Goal: Task Accomplishment & Management: Use online tool/utility

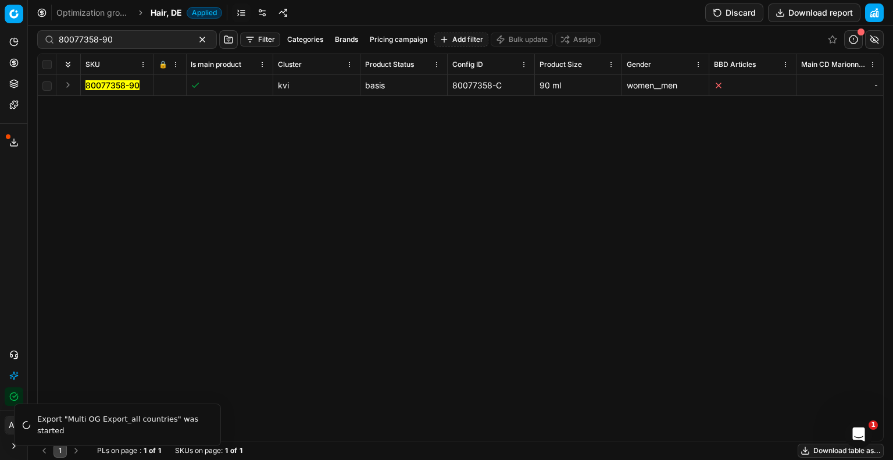
scroll to position [0, 3170]
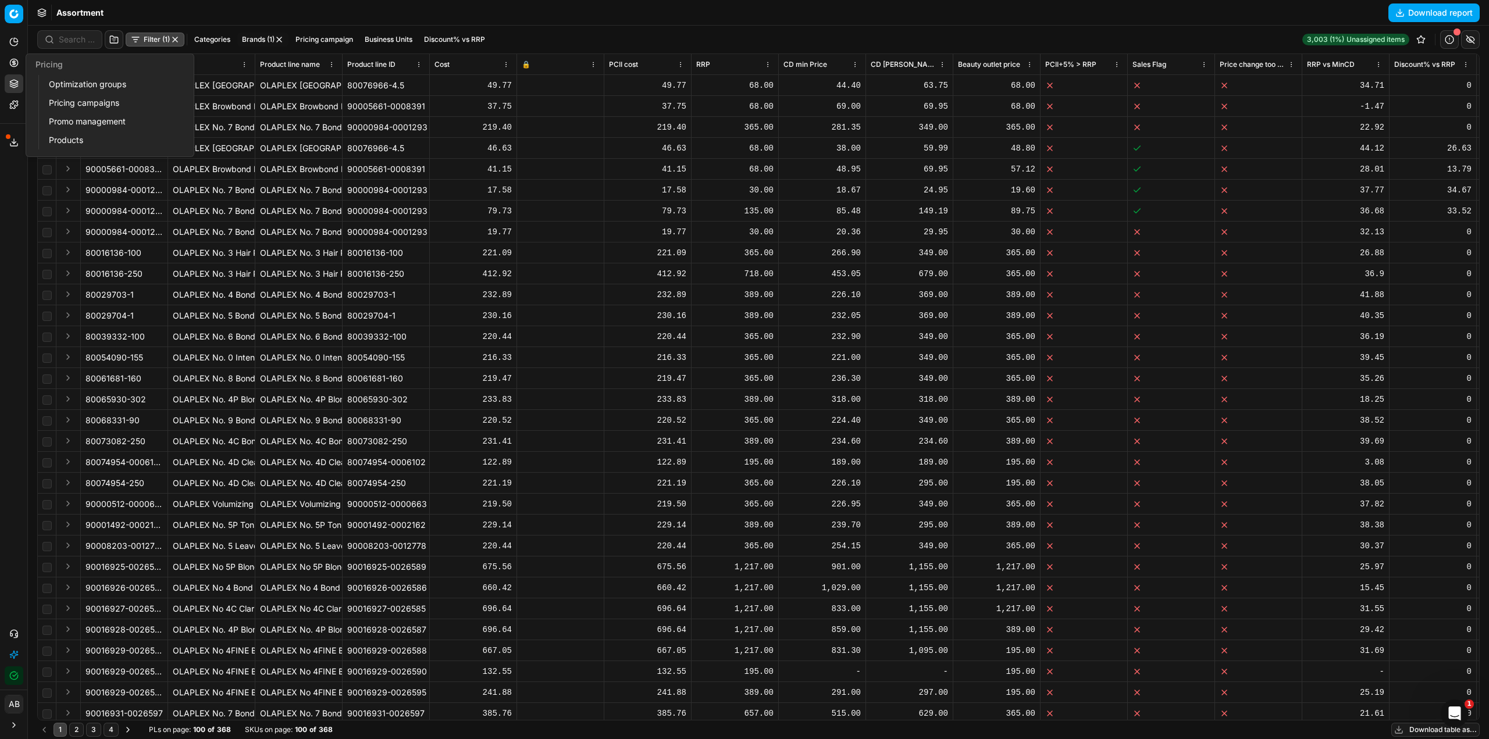
click at [88, 86] on link "Optimization groups" at bounding box center [112, 84] width 136 height 16
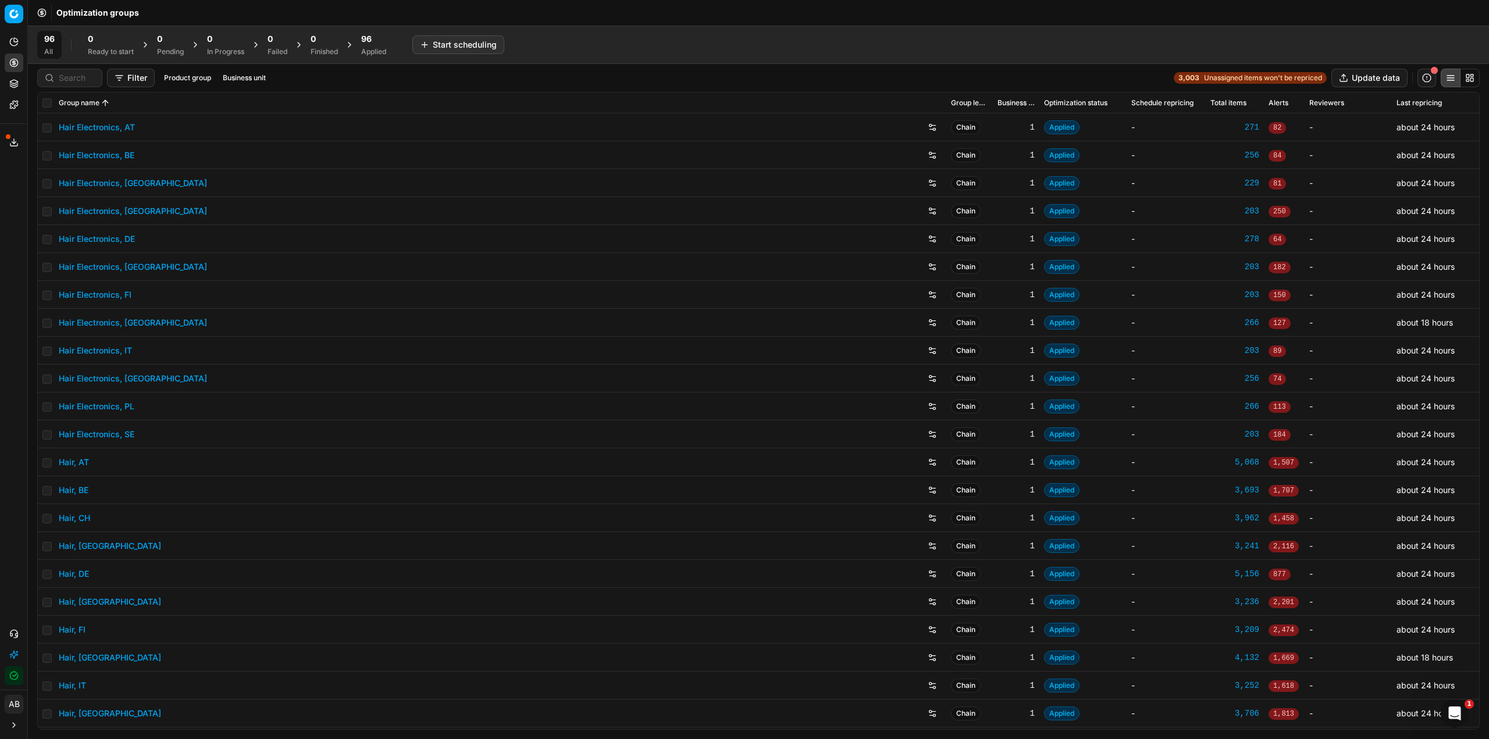
click at [368, 63] on div "96 All 0 Ready to start 0 Pending 0 In Progress 0 Failed 0 Finished 96 Applied …" at bounding box center [758, 45] width 1461 height 38
click at [381, 48] on div "Applied" at bounding box center [373, 51] width 25 height 9
click at [419, 44] on button "Export prices All" at bounding box center [430, 44] width 79 height 19
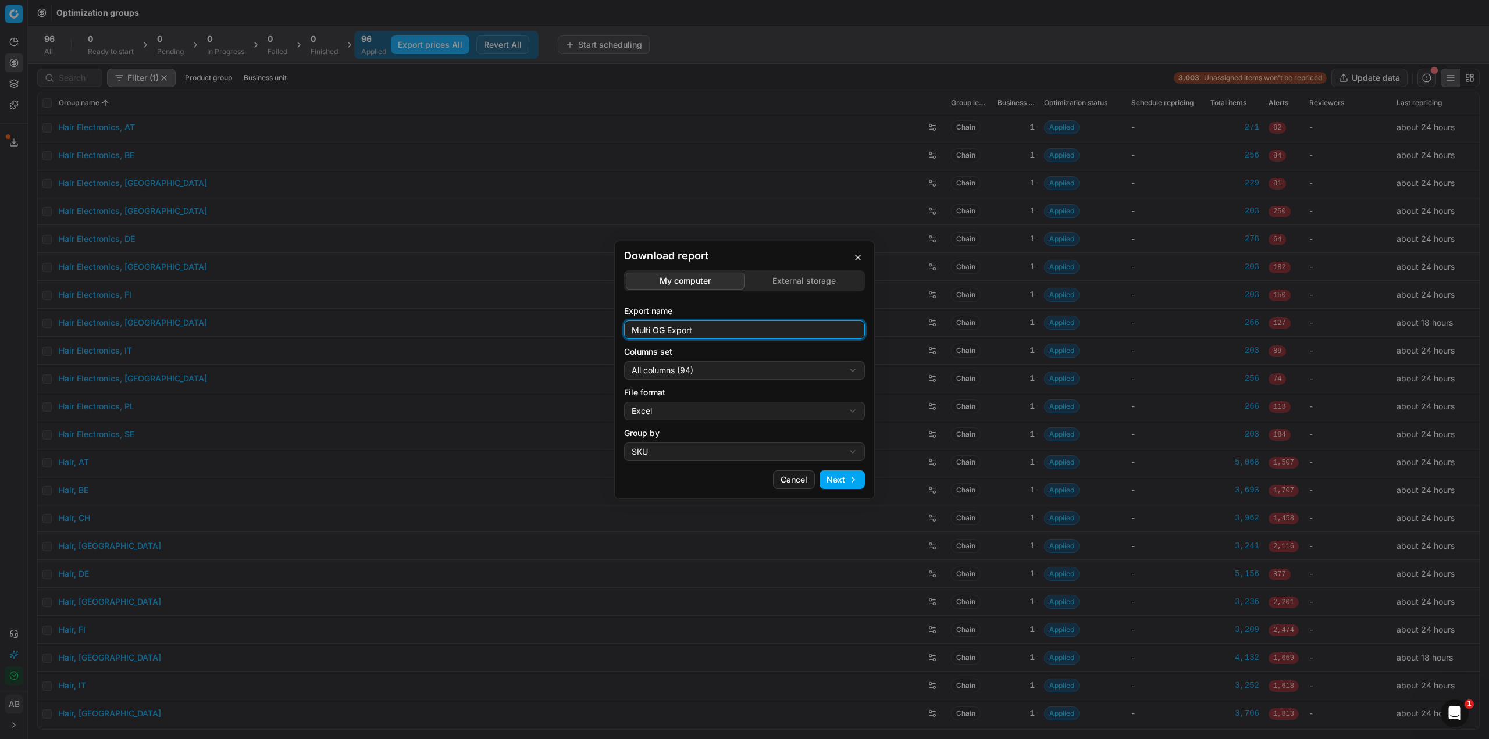
click at [707, 333] on input "Multi OG Export" at bounding box center [744, 329] width 230 height 17
type input "Multi OG Export_all countries"
click at [791, 371] on div "Download report My computer External storage Export name Multi OG Export_all co…" at bounding box center [744, 369] width 1489 height 739
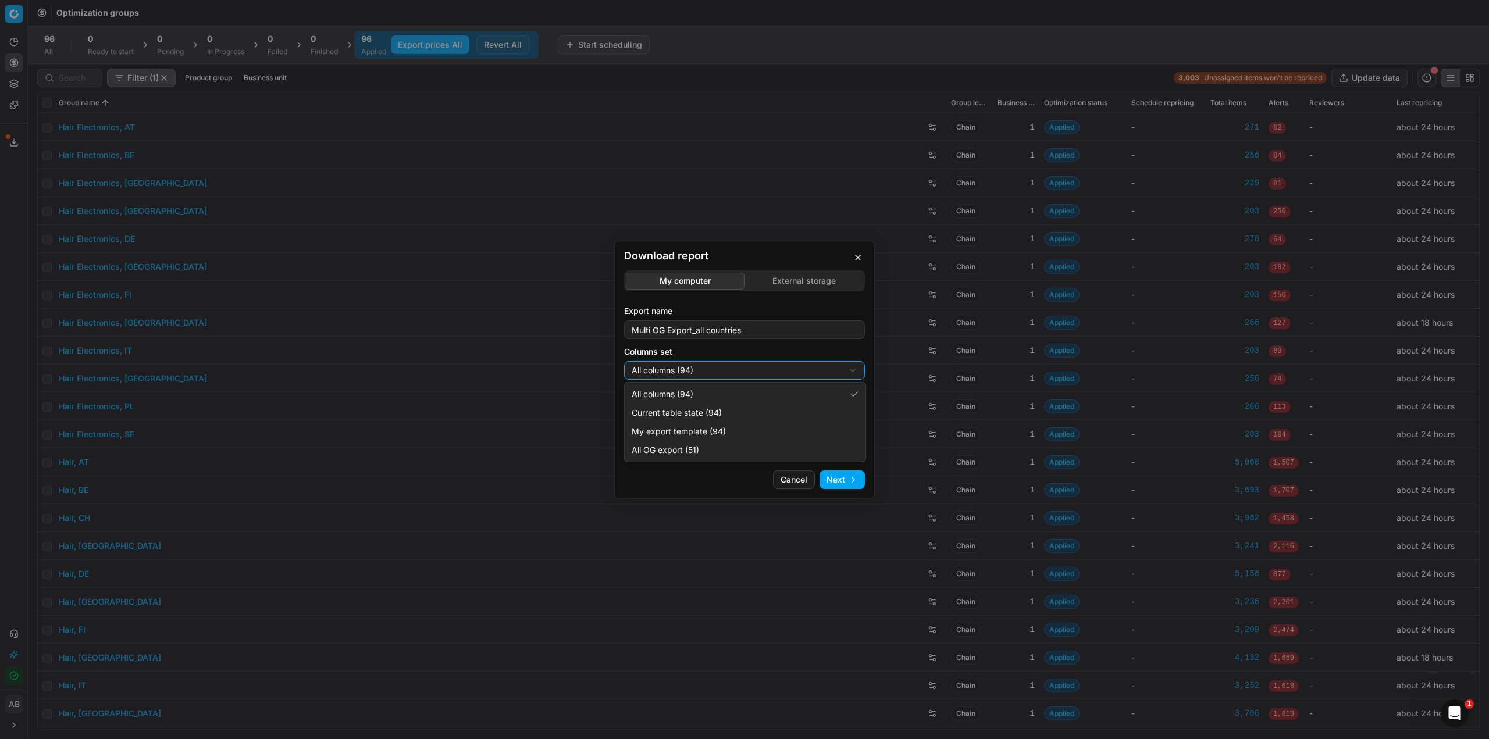
select select "5cc469c0-6ac4-4c23-8dfc-21b5d22cb3ae"
click at [693, 412] on div "Download report My computer External storage Export name Multi OG Export_all co…" at bounding box center [744, 369] width 1489 height 739
select select "csv"
click at [835, 482] on button "Next" at bounding box center [841, 479] width 45 height 19
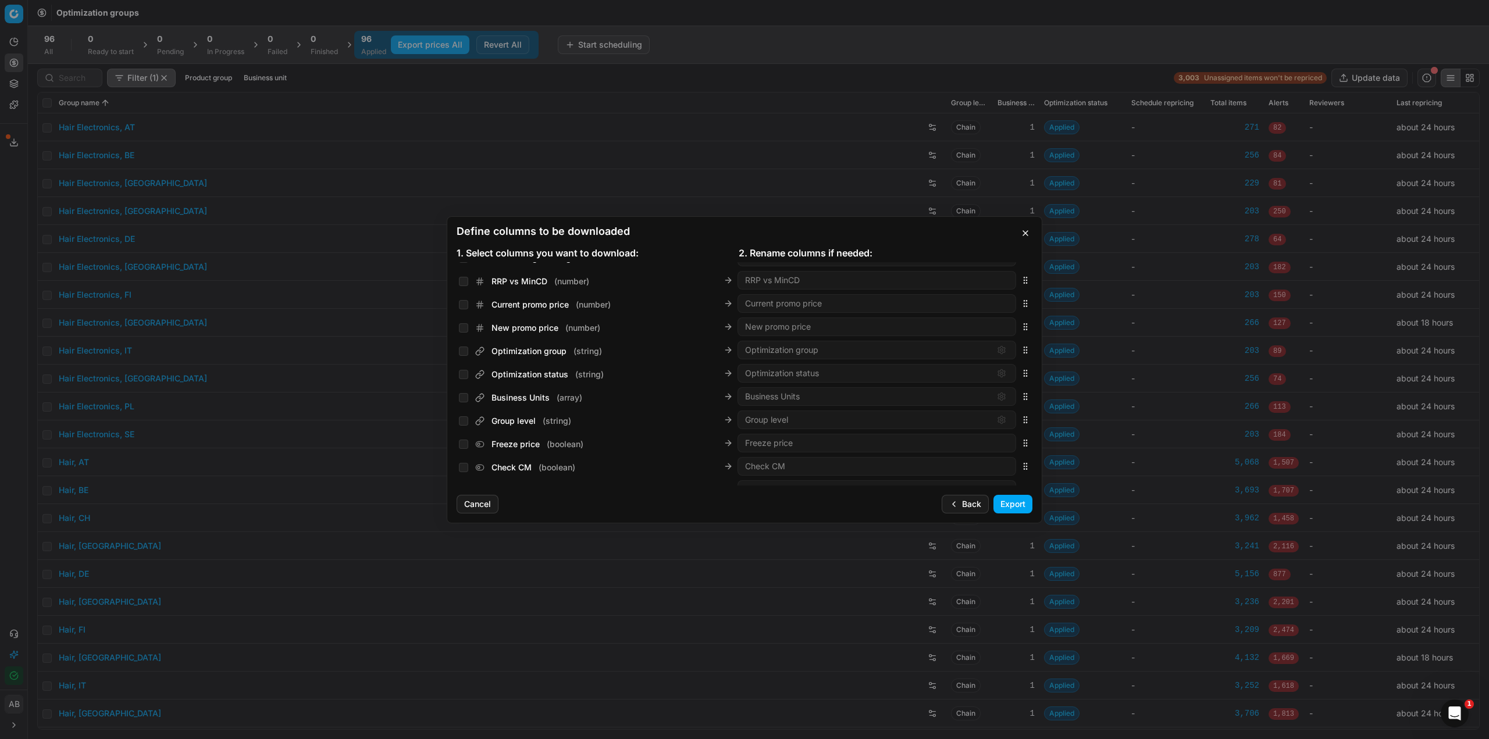
scroll to position [1338, 0]
click at [460, 380] on input "Business Units ( array )" at bounding box center [463, 379] width 9 height 9
checkbox input "true"
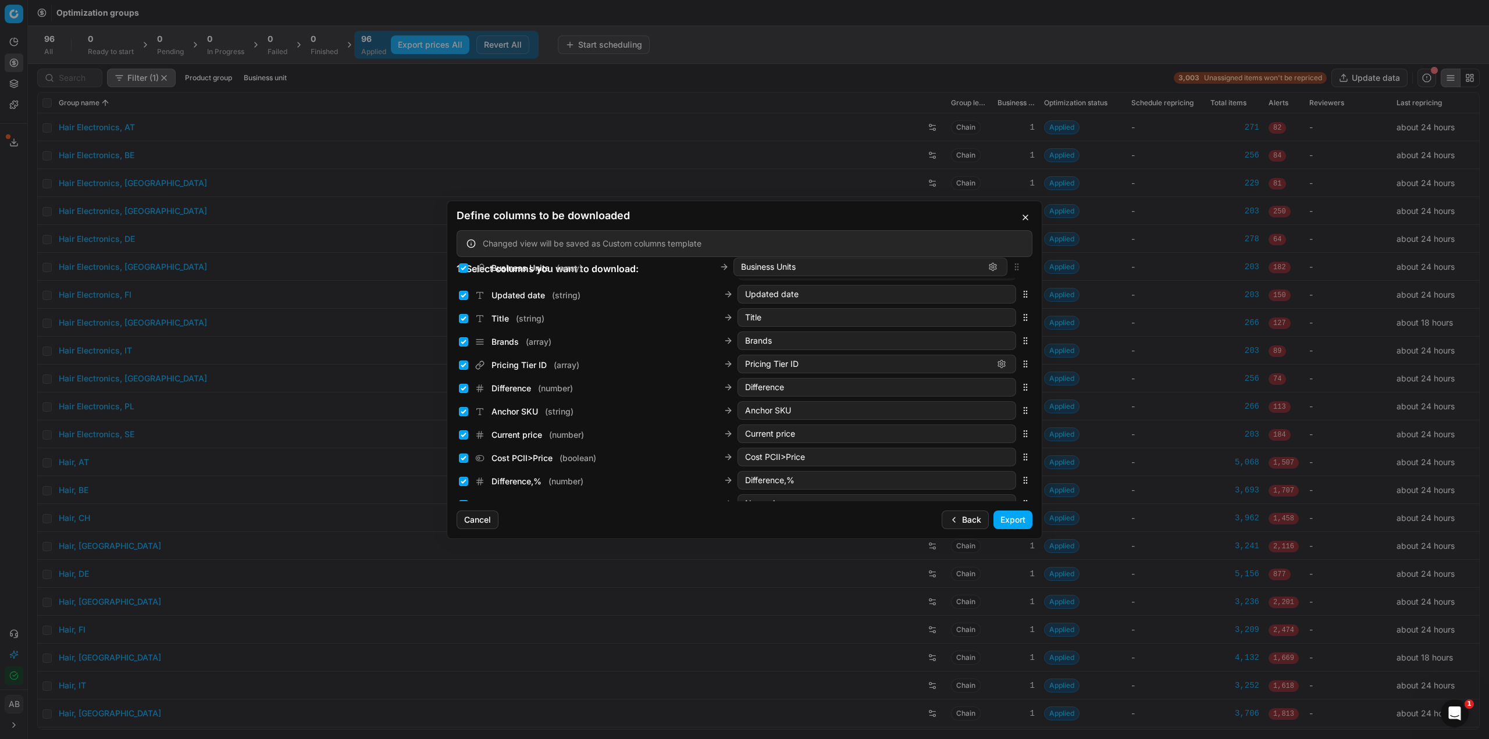
scroll to position [0, 0]
drag, startPoint x: 1018, startPoint y: 396, endPoint x: 991, endPoint y: 294, distance: 105.9
click at [991, 294] on div "Business Units ( array ) Business Units" at bounding box center [745, 289] width 576 height 23
click at [1001, 519] on button "Export" at bounding box center [1012, 520] width 39 height 19
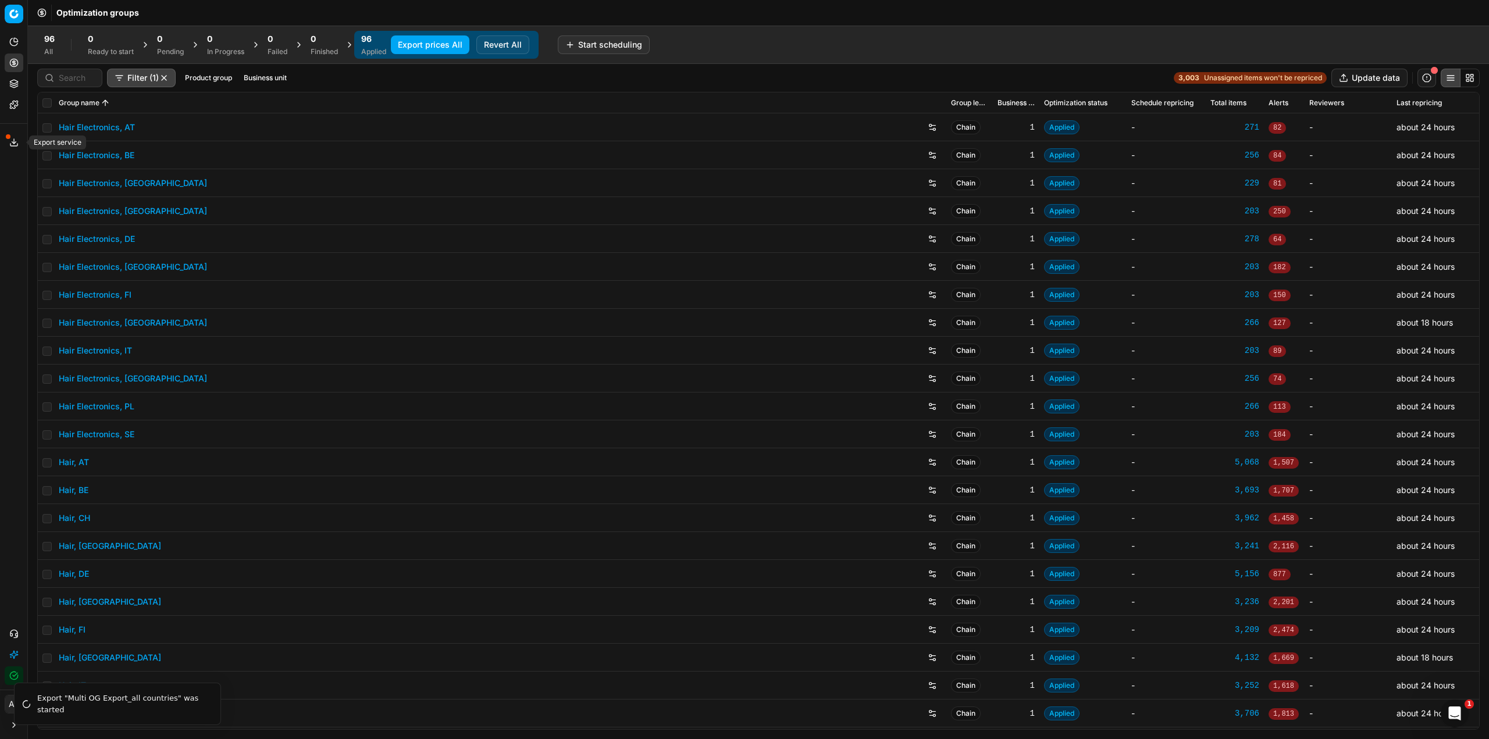
click at [13, 144] on icon at bounding box center [13, 142] width 9 height 9
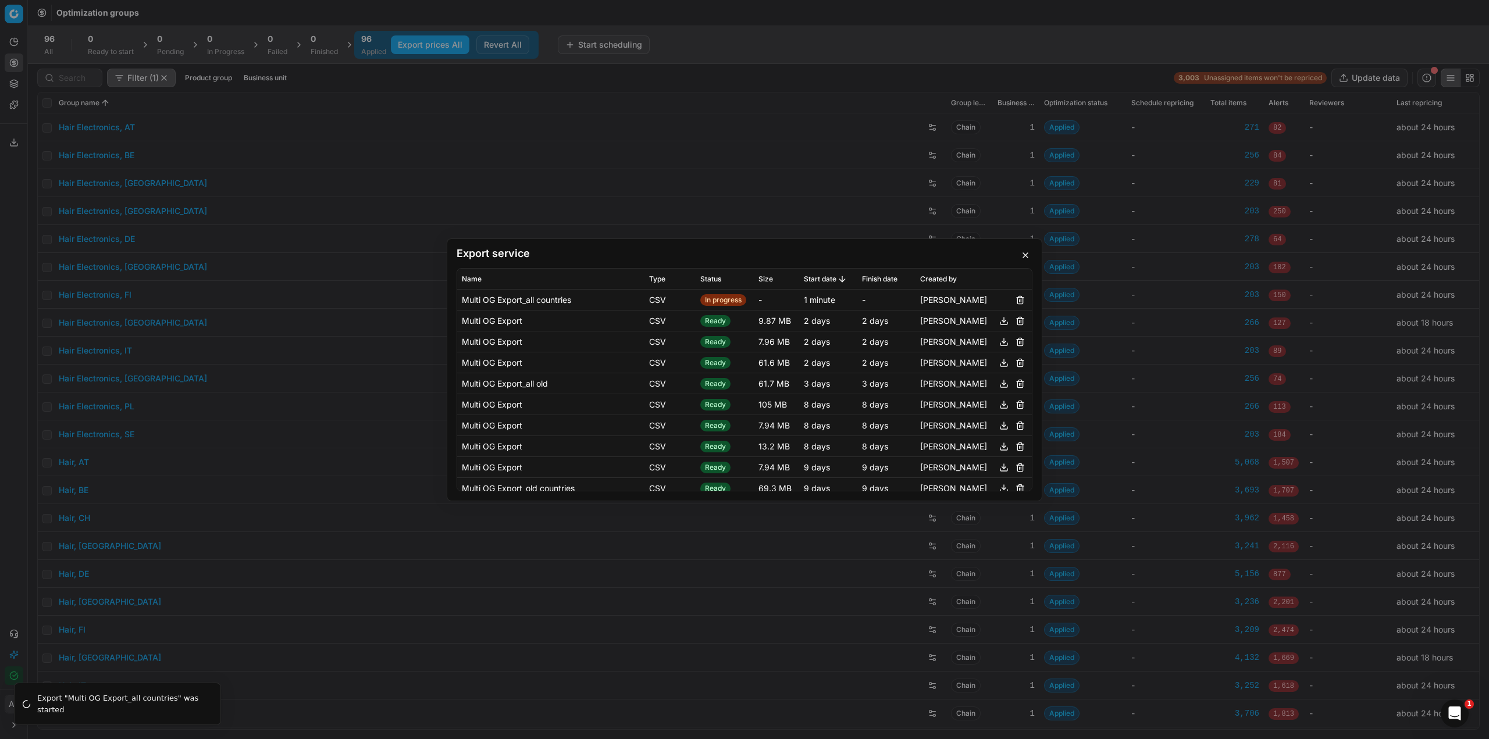
click at [1029, 255] on button "button" at bounding box center [1025, 255] width 14 height 14
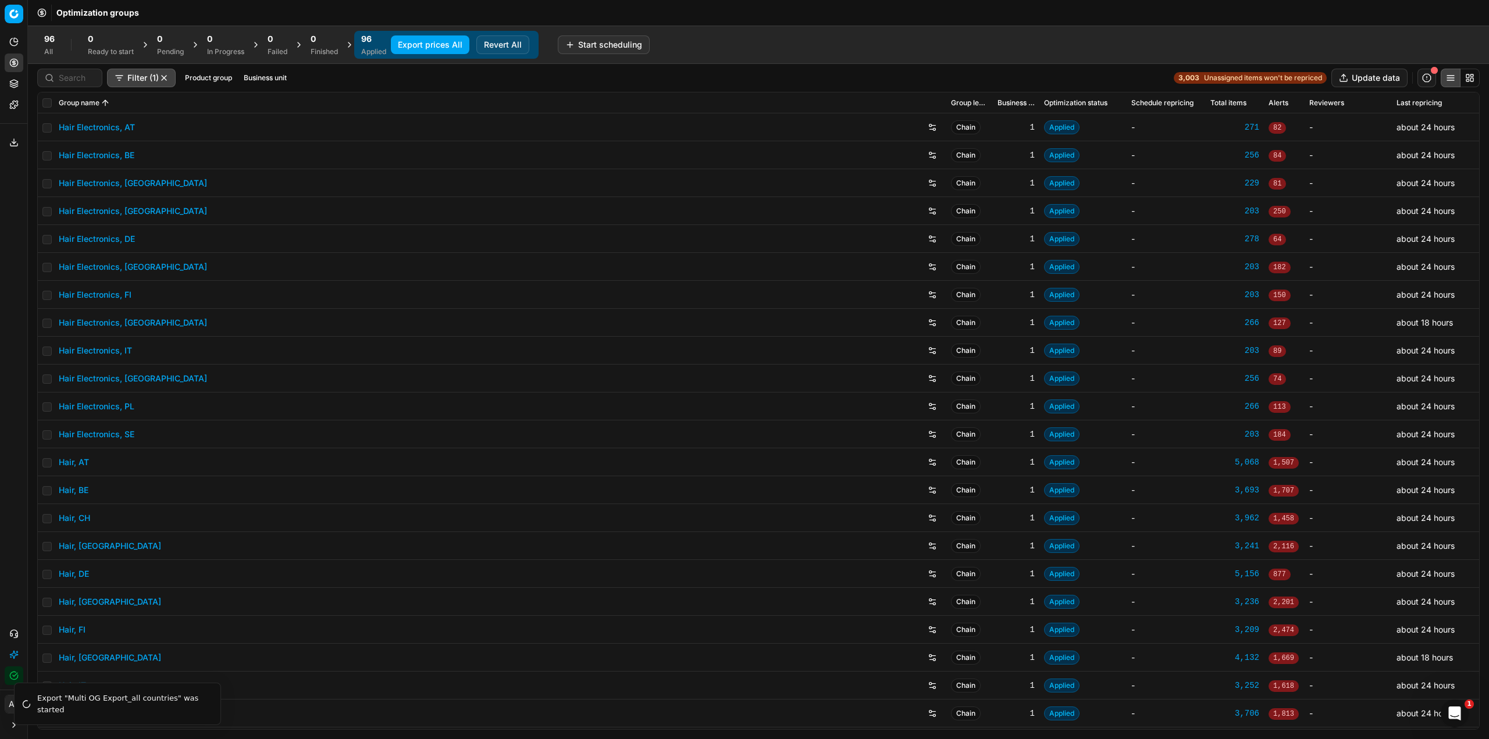
click at [15, 144] on icon at bounding box center [13, 142] width 9 height 9
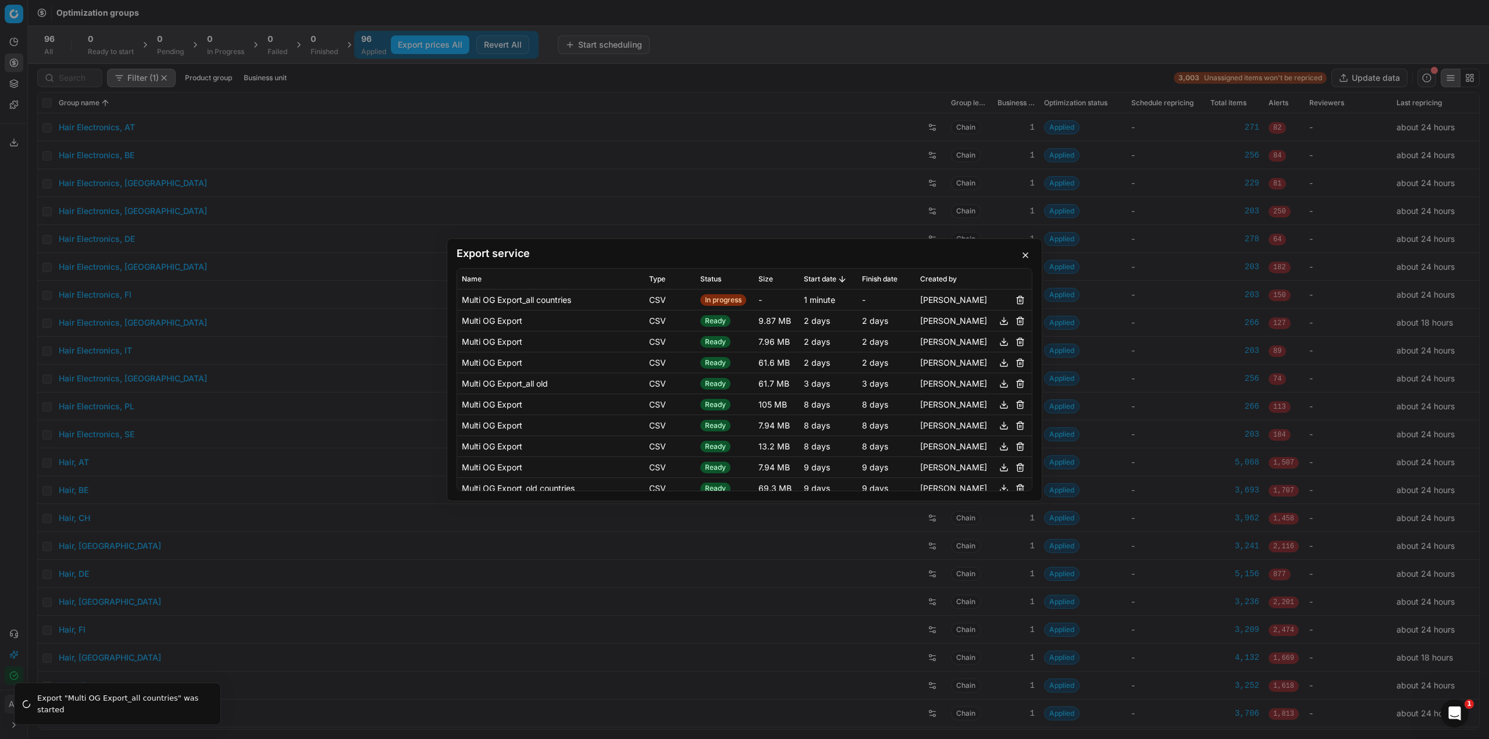
click at [1013, 297] on button "button" at bounding box center [1020, 300] width 14 height 14
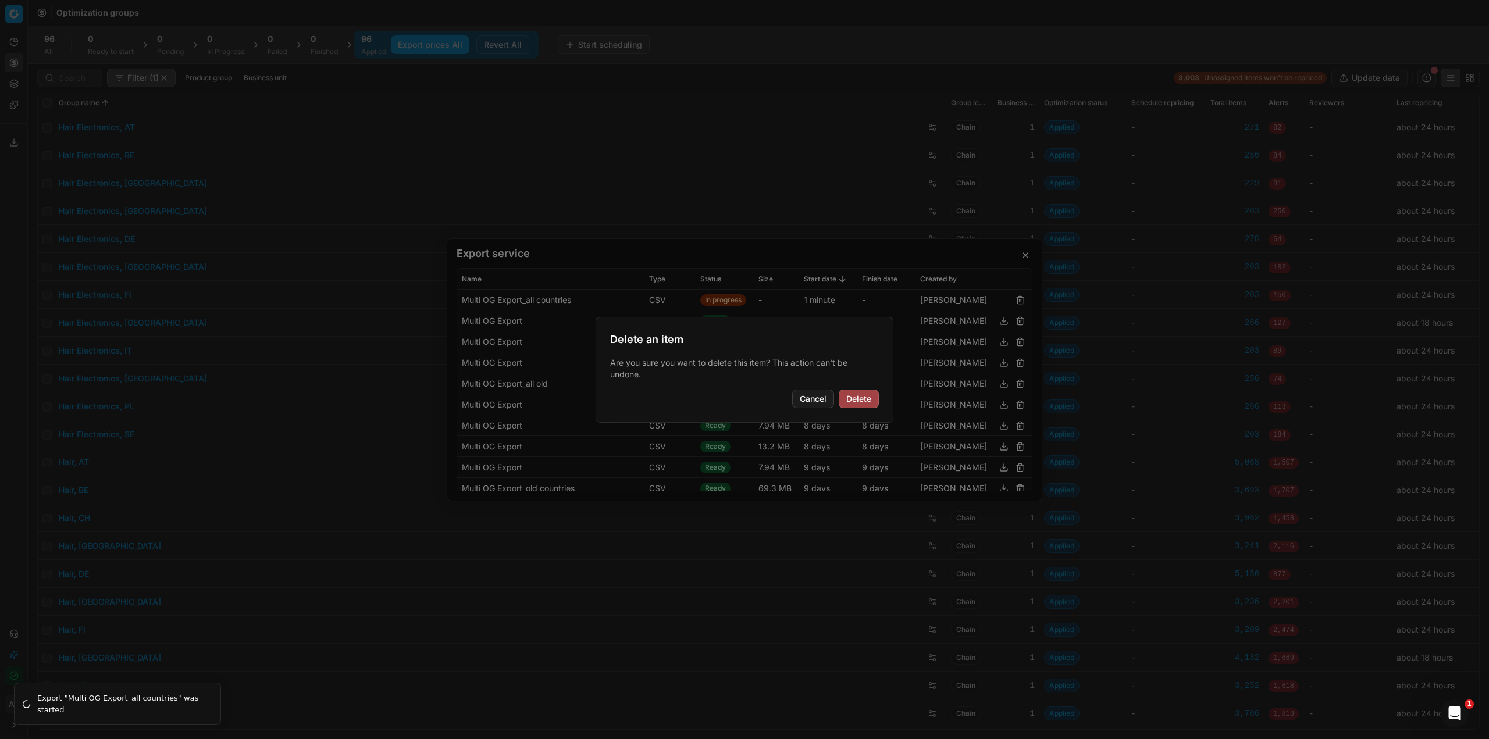
click at [862, 399] on button "Delete" at bounding box center [859, 399] width 40 height 19
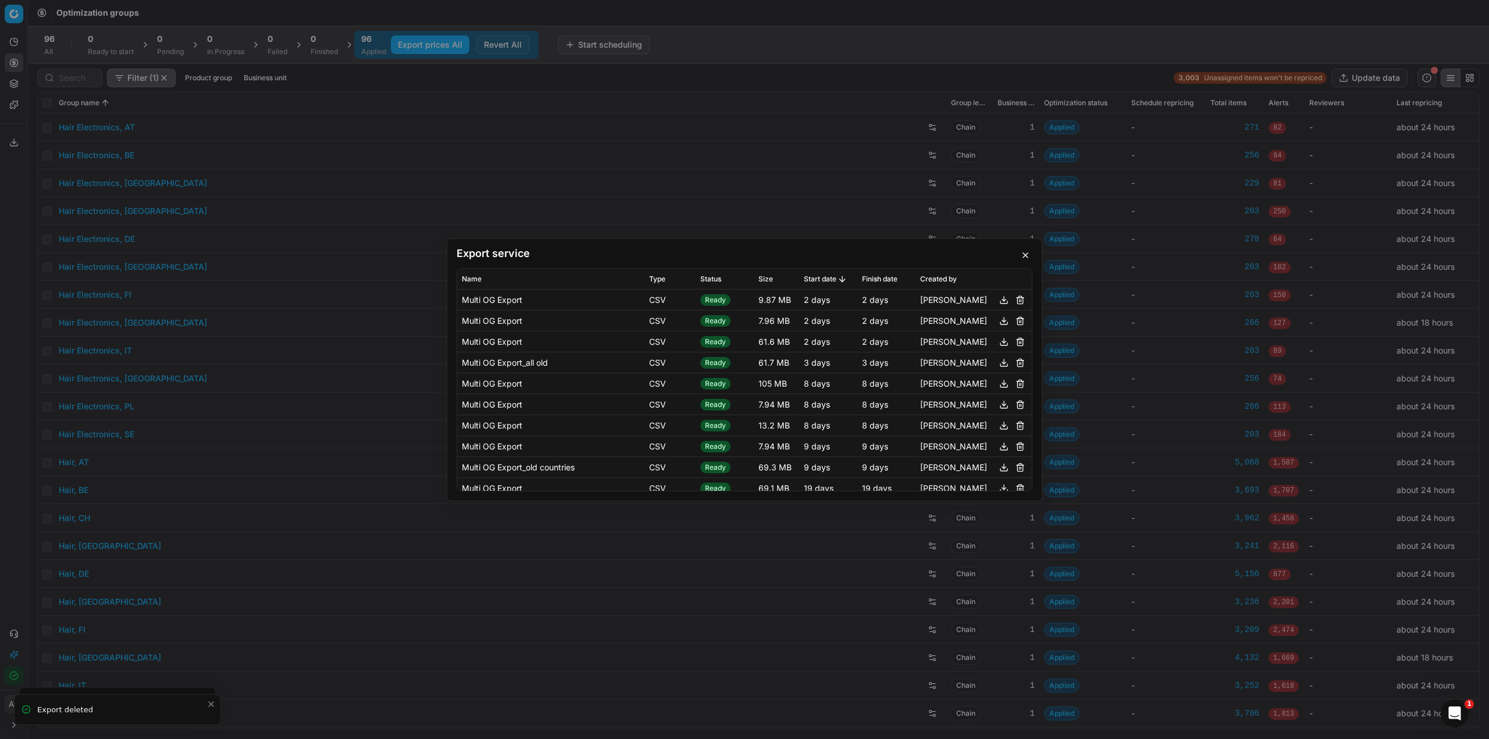
click at [1027, 257] on button "button" at bounding box center [1025, 255] width 14 height 14
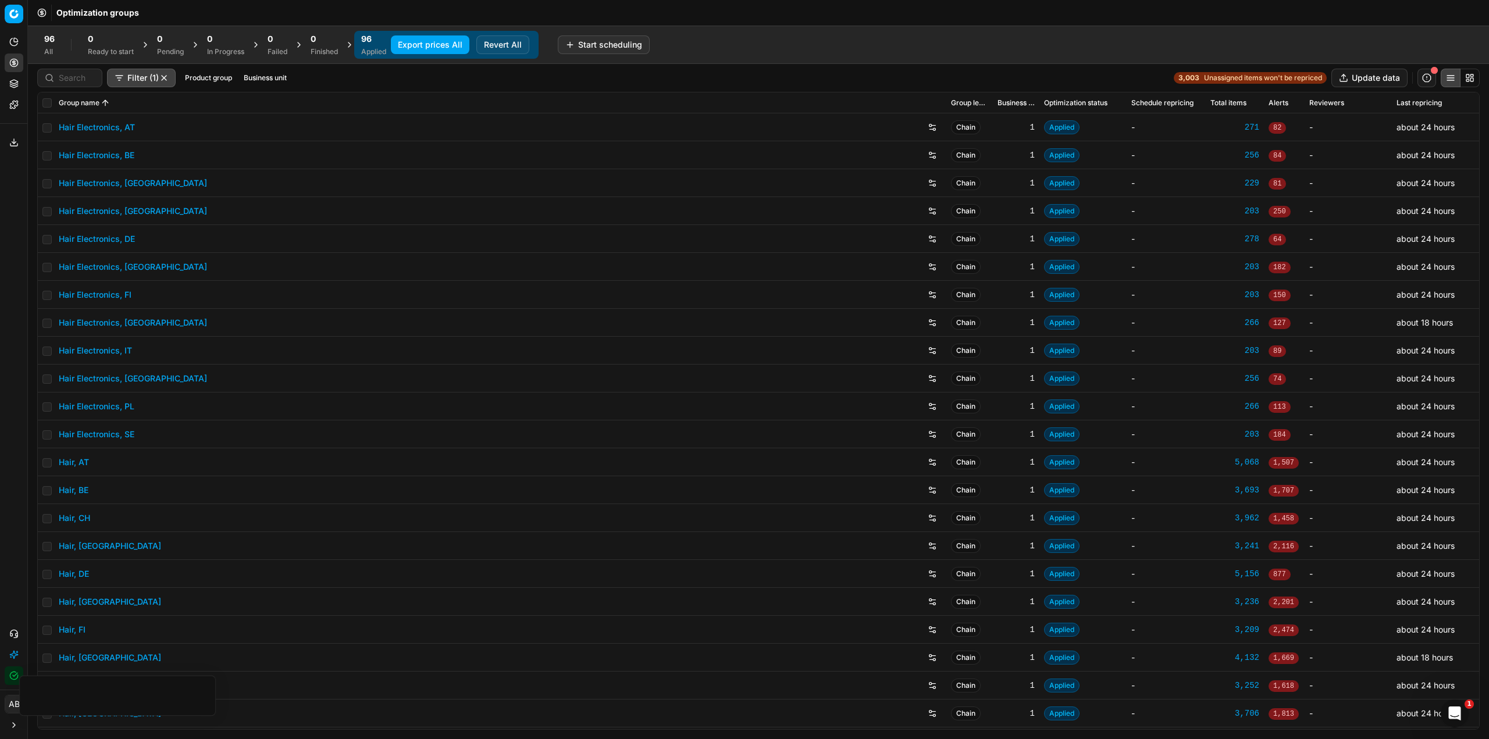
click at [428, 44] on button "Export prices All" at bounding box center [430, 44] width 79 height 19
click at [9, 138] on icon at bounding box center [13, 142] width 9 height 9
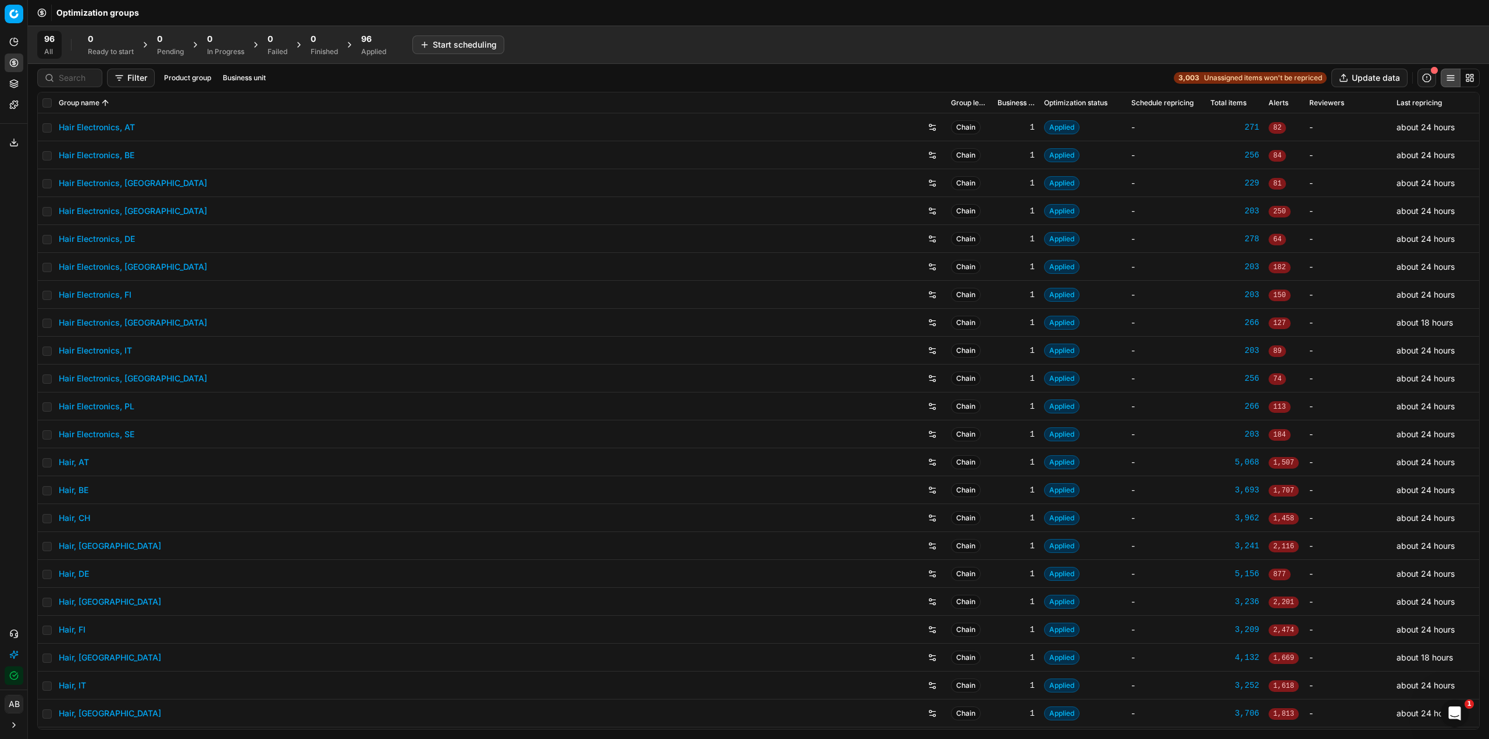
click at [370, 44] on span "96" at bounding box center [366, 39] width 10 height 12
click at [416, 46] on button "Export prices All" at bounding box center [430, 44] width 79 height 19
click at [419, 41] on button "Export prices All" at bounding box center [430, 44] width 79 height 19
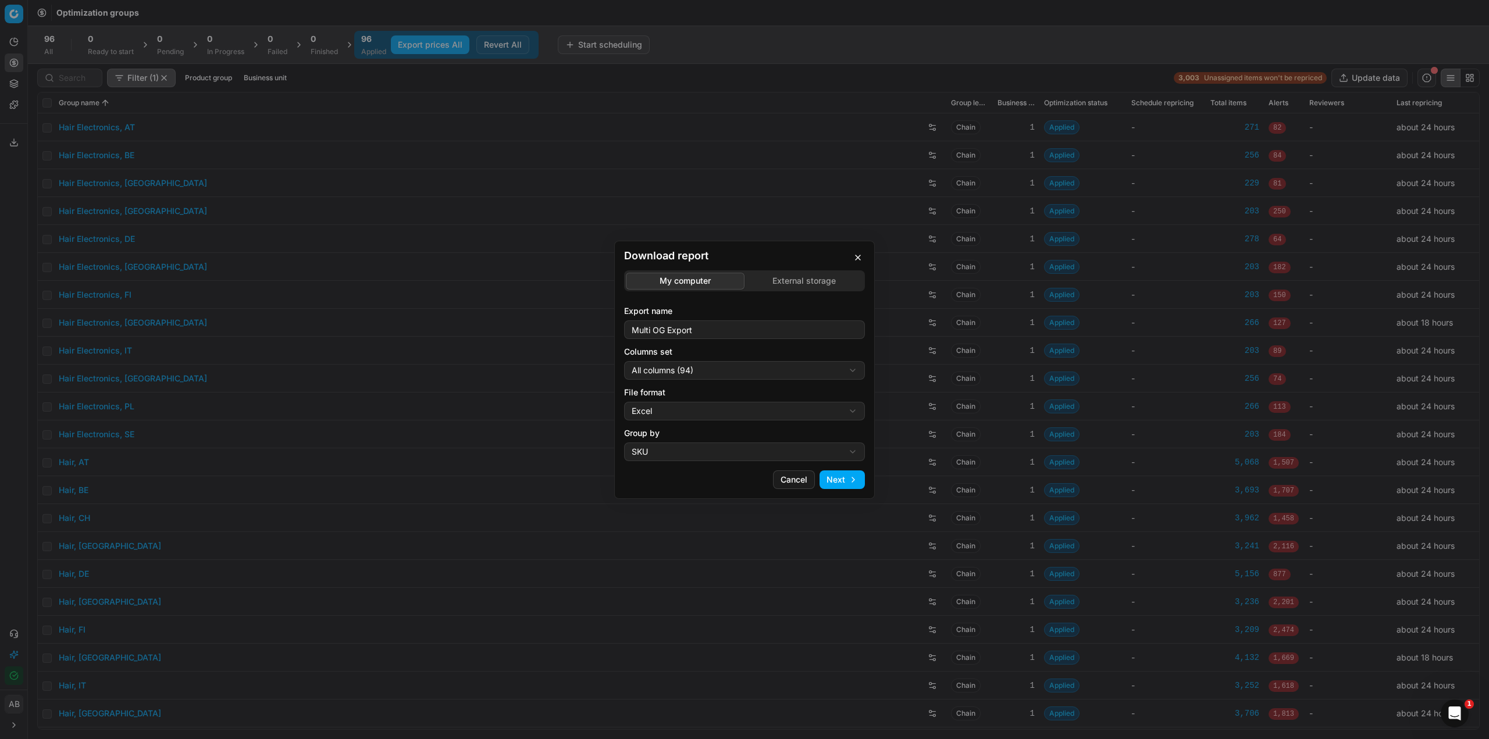
click at [700, 376] on div "Download report My computer External storage Export name Multi OG Export Column…" at bounding box center [744, 369] width 1489 height 739
select select "5cc469c0-6ac4-4c23-8dfc-21b5d22cb3ae"
click at [685, 411] on div "Download report My computer External storage Export name Multi OG Export Column…" at bounding box center [744, 369] width 1489 height 739
select select "csv"
click at [845, 477] on button "Next" at bounding box center [841, 479] width 45 height 19
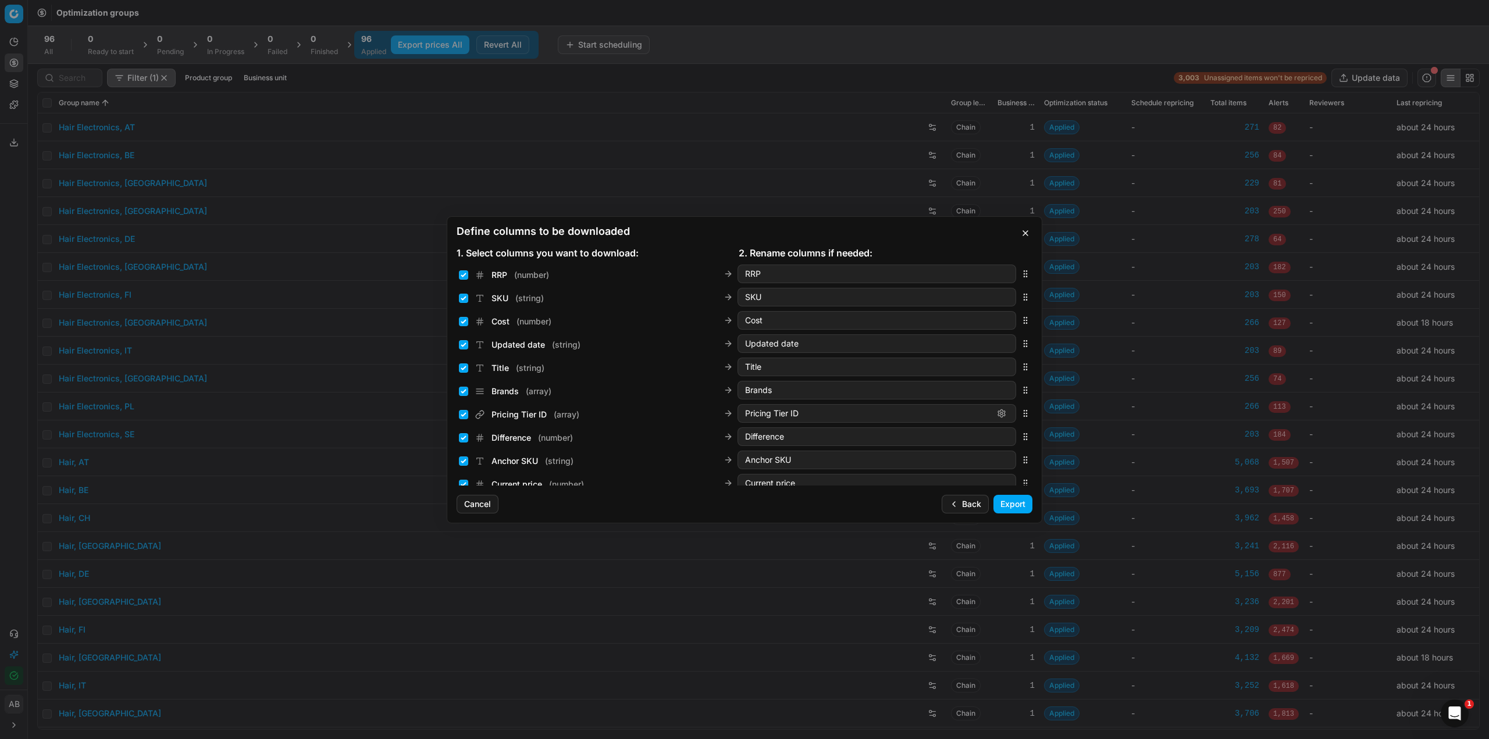
click at [965, 507] on button "Back" at bounding box center [965, 504] width 47 height 19
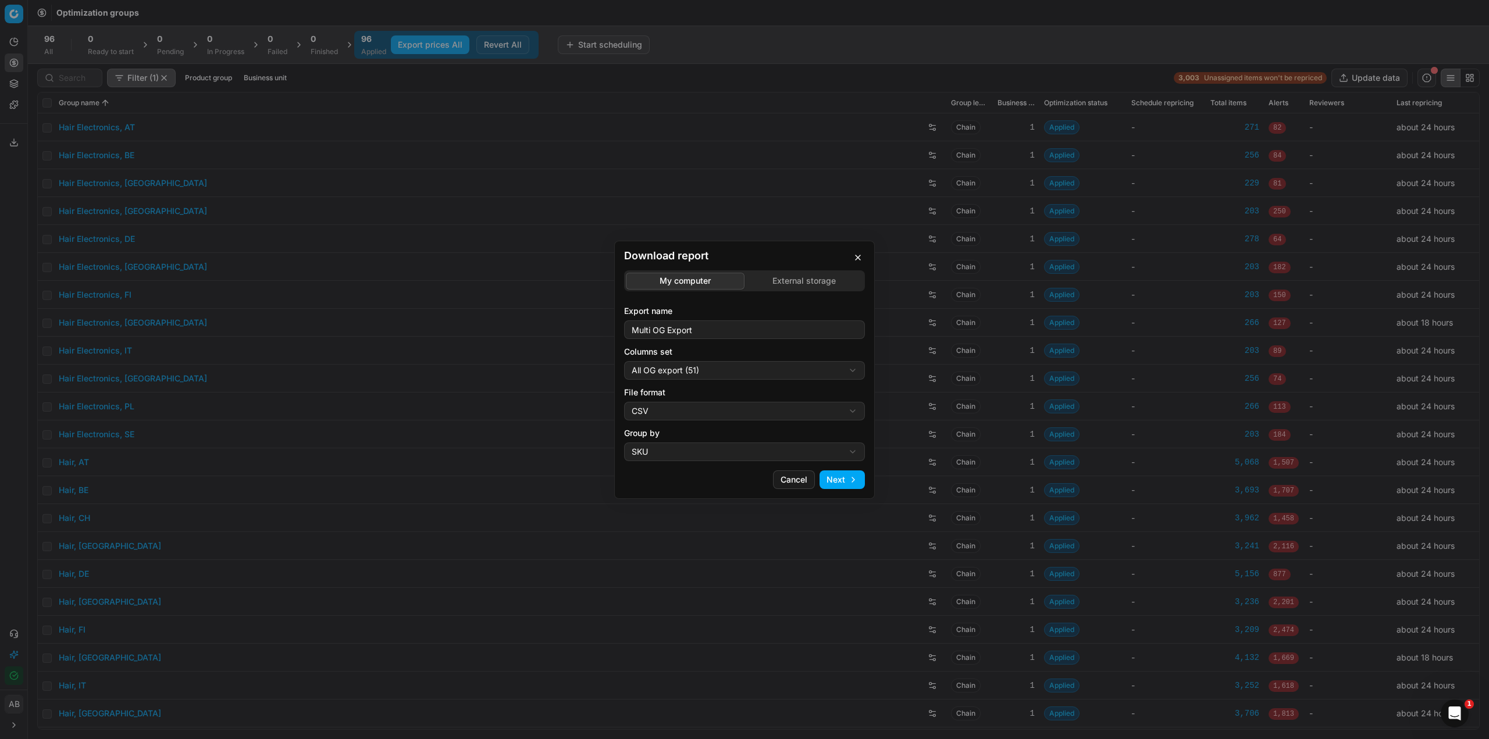
click at [855, 255] on button "button" at bounding box center [858, 258] width 14 height 14
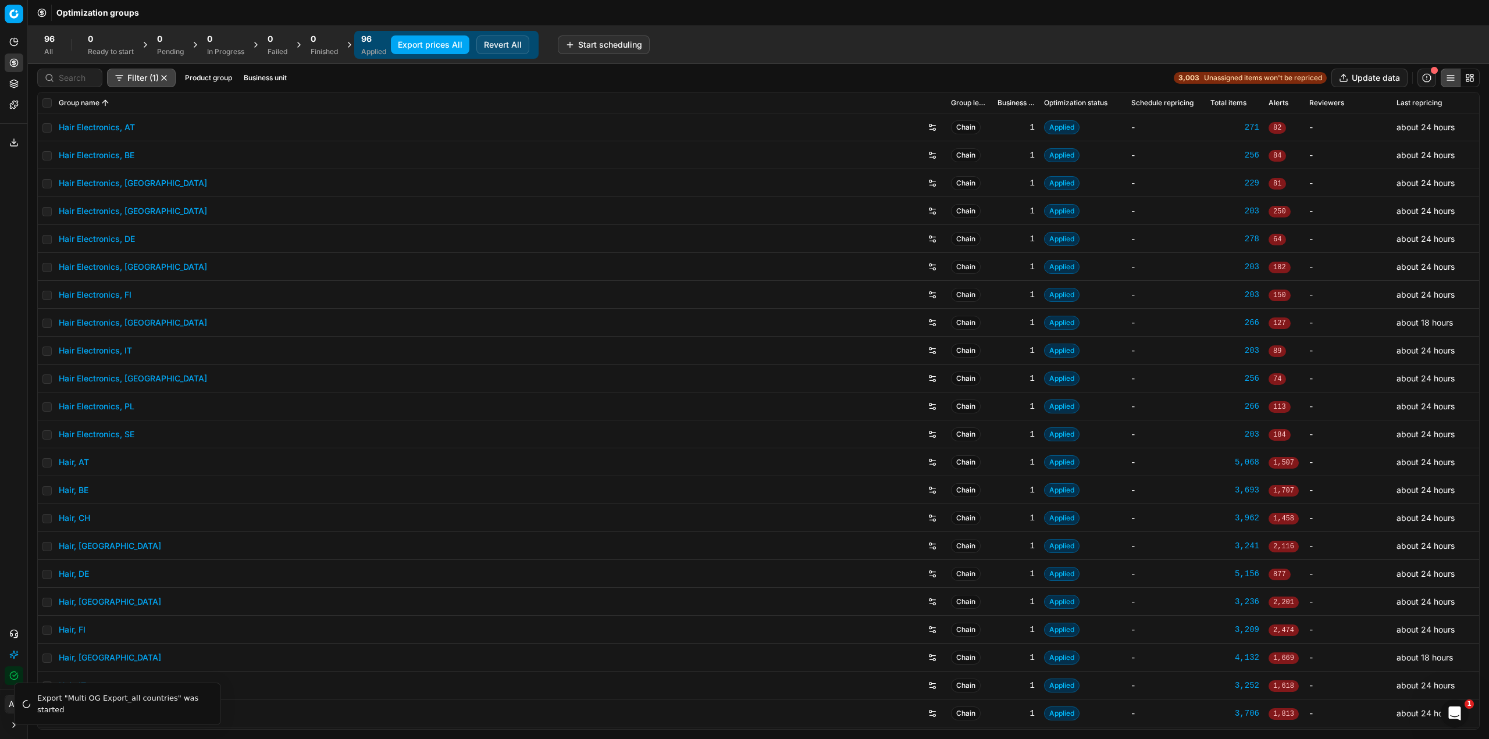
click at [458, 47] on button "Export prices All" at bounding box center [430, 44] width 79 height 19
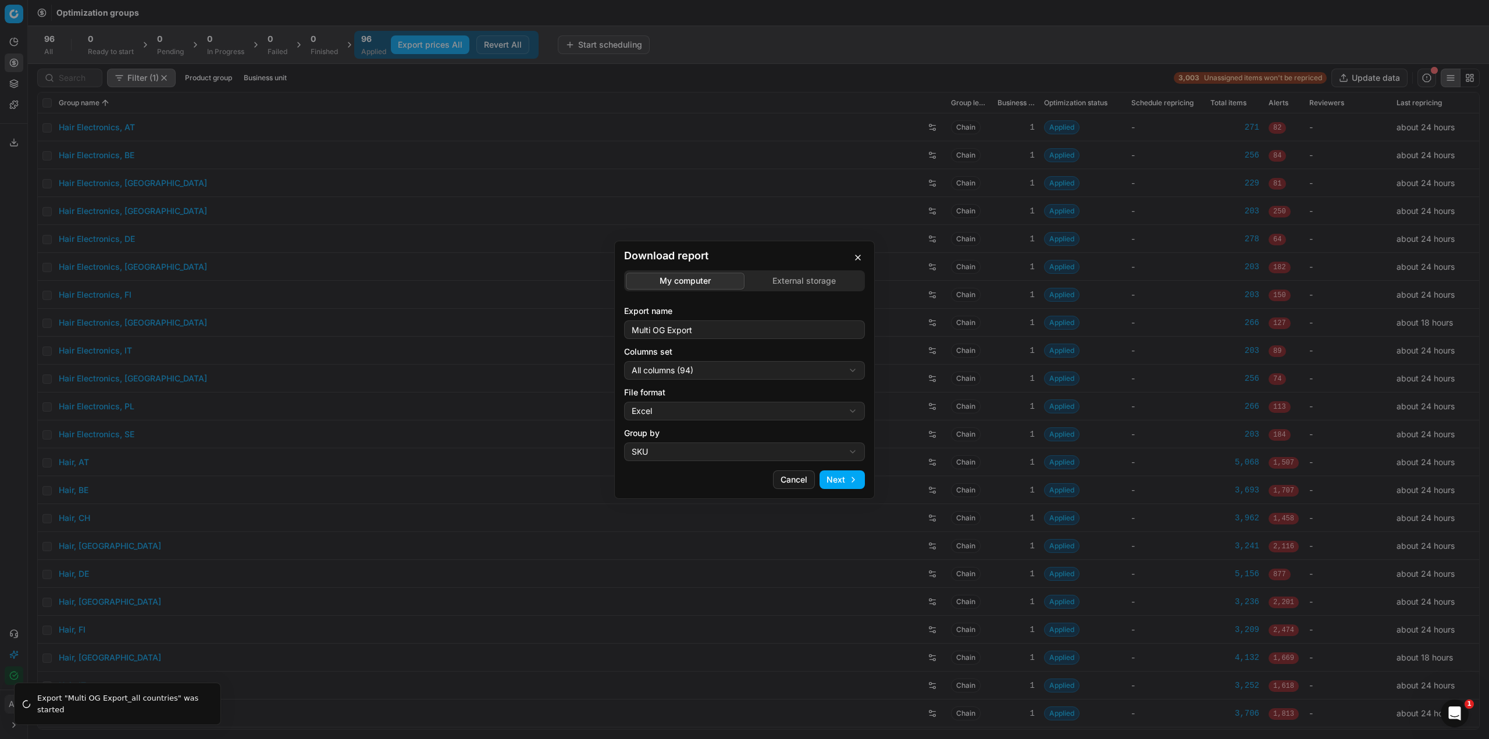
drag, startPoint x: 854, startPoint y: 256, endPoint x: 625, endPoint y: 104, distance: 274.7
click at [853, 256] on button "button" at bounding box center [858, 258] width 14 height 14
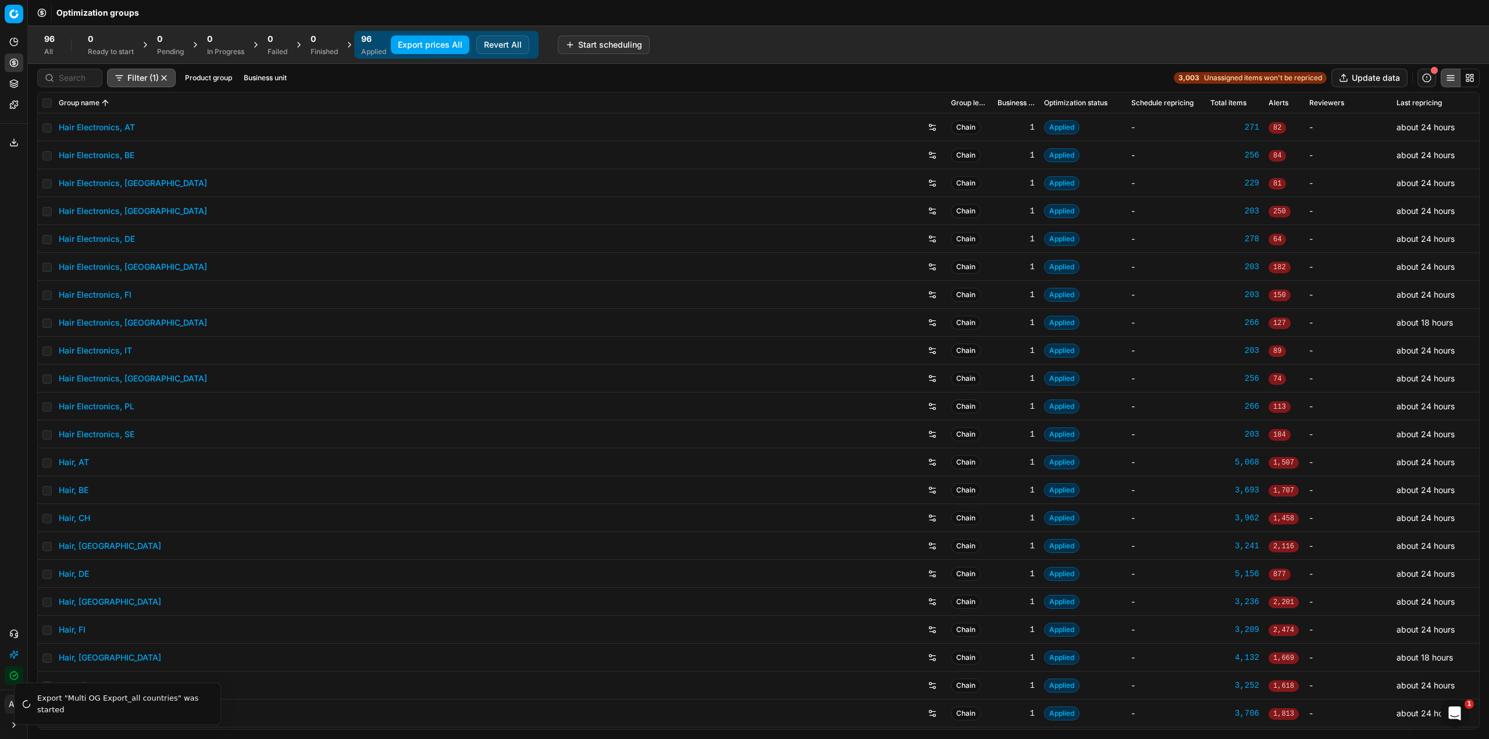
click at [448, 44] on button "Export prices All" at bounding box center [430, 44] width 79 height 19
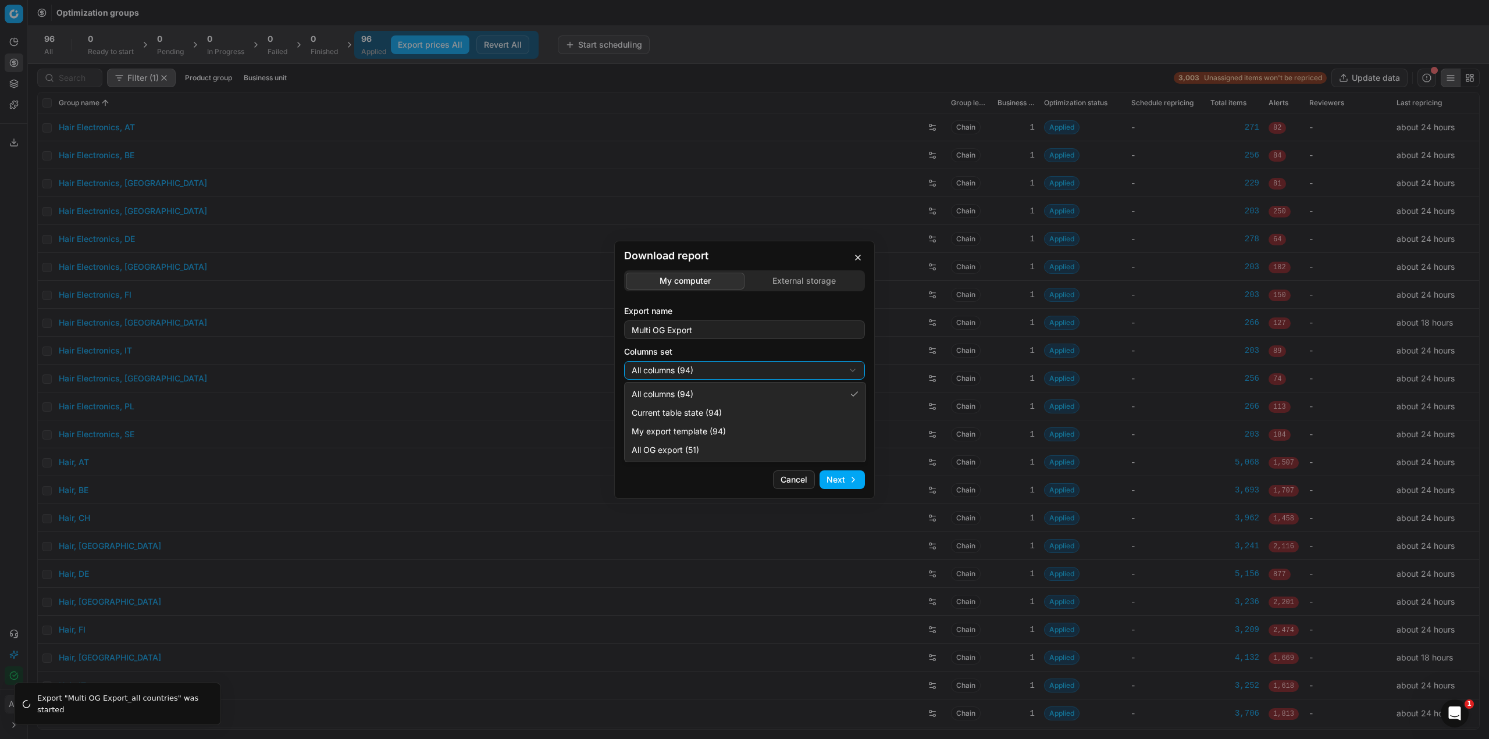
click at [717, 366] on div "Download report My computer External storage Export name Multi OG Export Column…" at bounding box center [744, 369] width 1489 height 739
select select "5cc469c0-6ac4-4c23-8dfc-21b5d22cb3ae"
drag, startPoint x: 686, startPoint y: 451, endPoint x: 686, endPoint y: 444, distance: 7.6
click at [650, 413] on div "Download report My computer External storage Export name Multi OG Export Column…" at bounding box center [744, 369] width 1489 height 739
select select "csv"
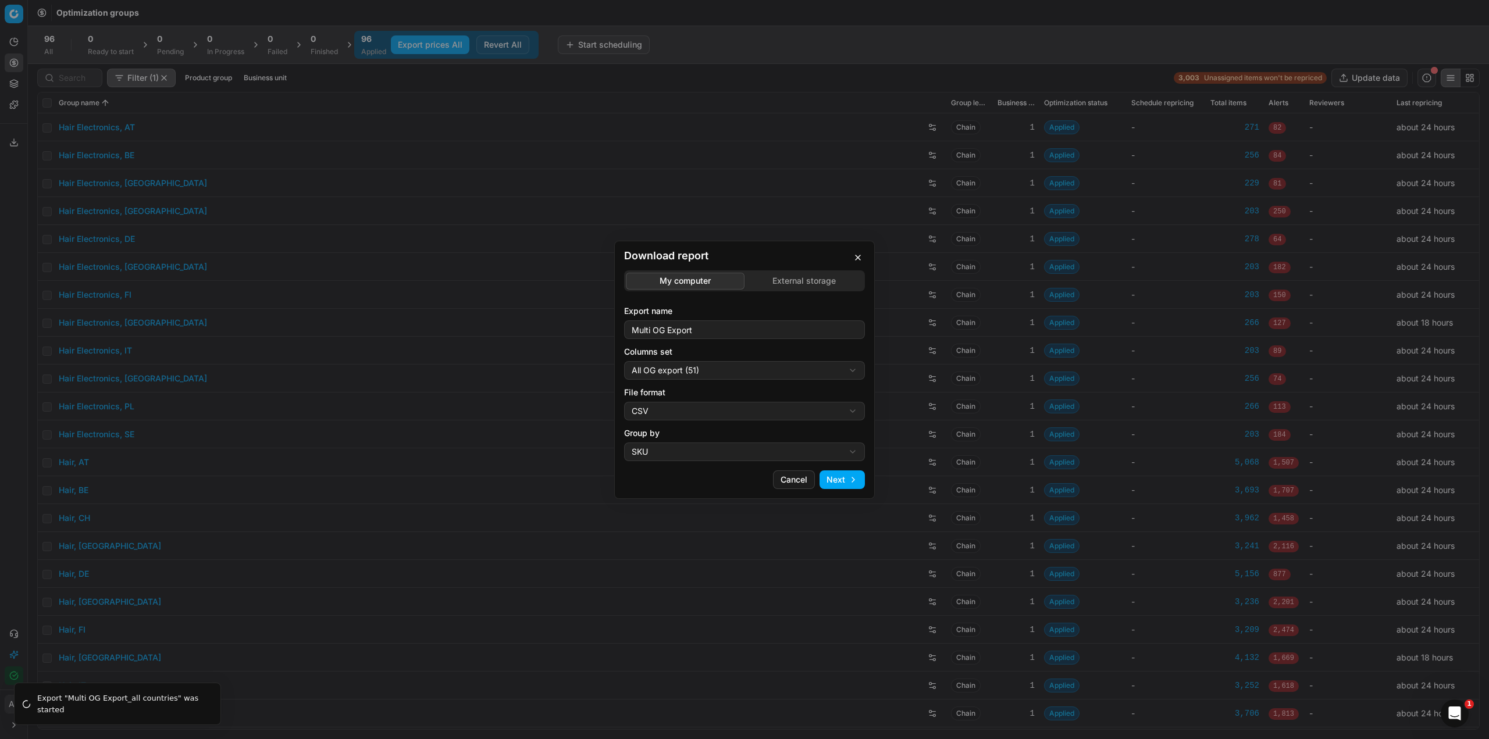
click at [848, 479] on button "Next" at bounding box center [841, 479] width 45 height 19
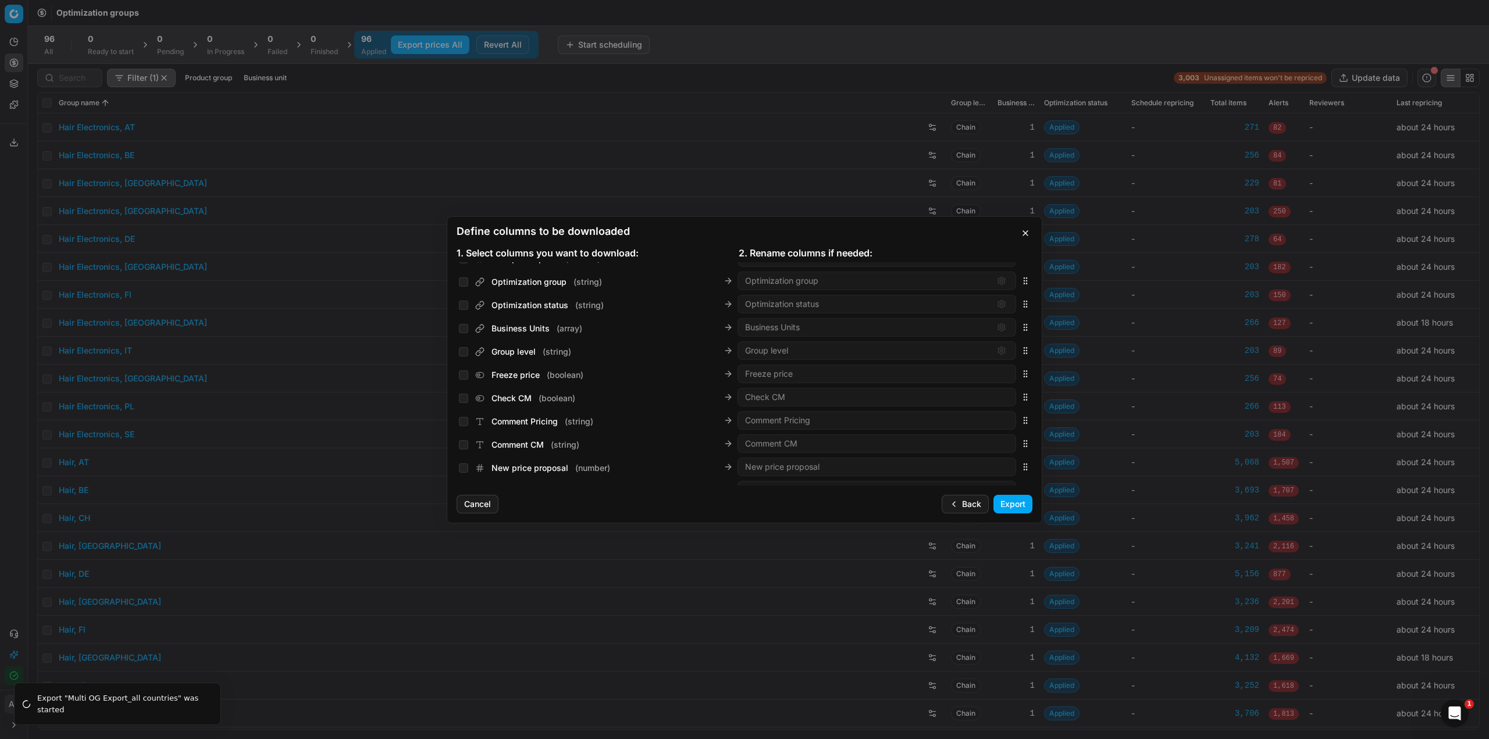
scroll to position [1370, 0]
click at [460, 348] on input "Business Units ( array )" at bounding box center [463, 347] width 9 height 9
checkbox input "true"
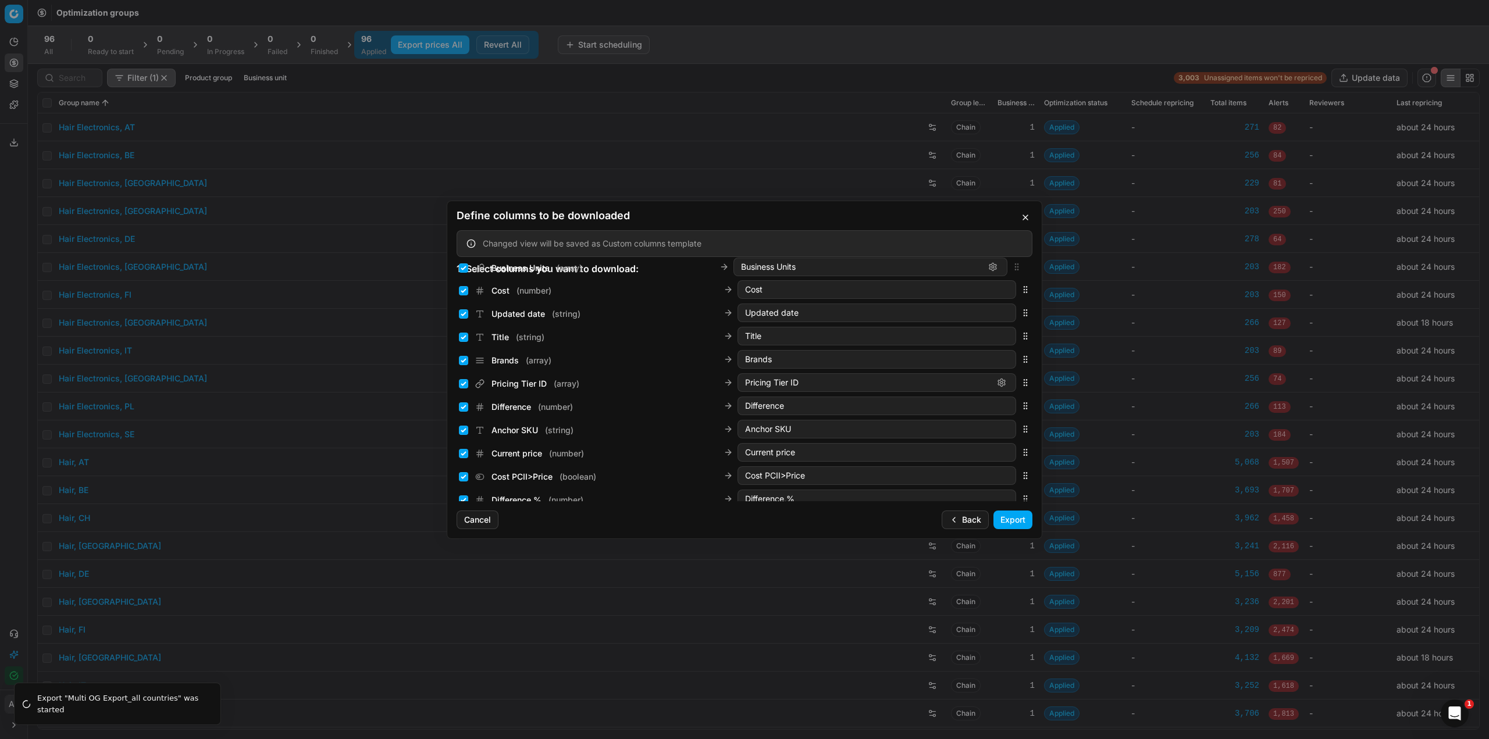
scroll to position [0, 0]
drag, startPoint x: 1017, startPoint y: 363, endPoint x: 1018, endPoint y: 261, distance: 101.8
click at [1018, 261] on div "Changed view will be saved as Custom columns template 1. Select columns you wan…" at bounding box center [744, 365] width 594 height 271
click at [460, 420] on input "Difference ( number )" at bounding box center [463, 418] width 9 height 9
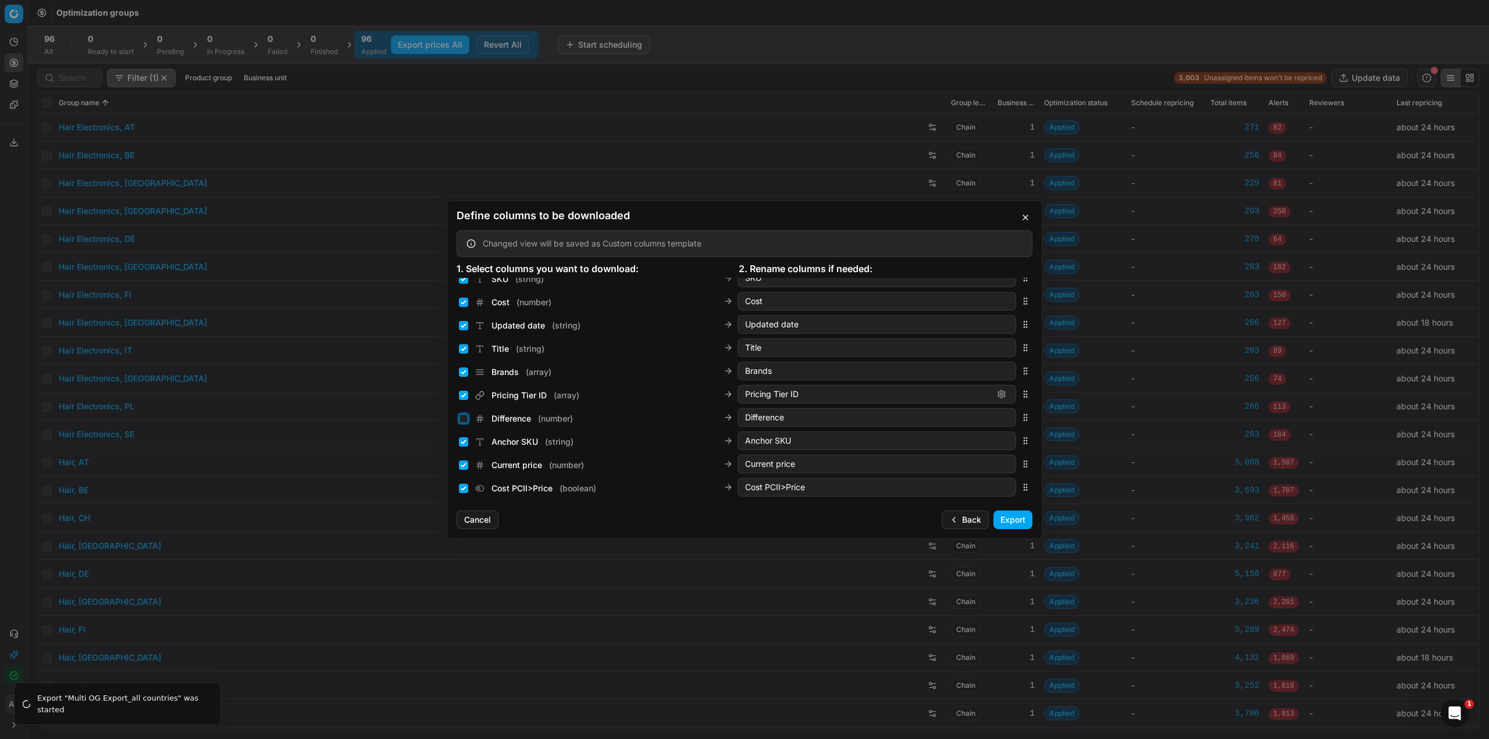
checkbox input "false"
click at [462, 382] on input "Anchor SKU ( string )" at bounding box center [463, 383] width 9 height 9
checkbox input "false"
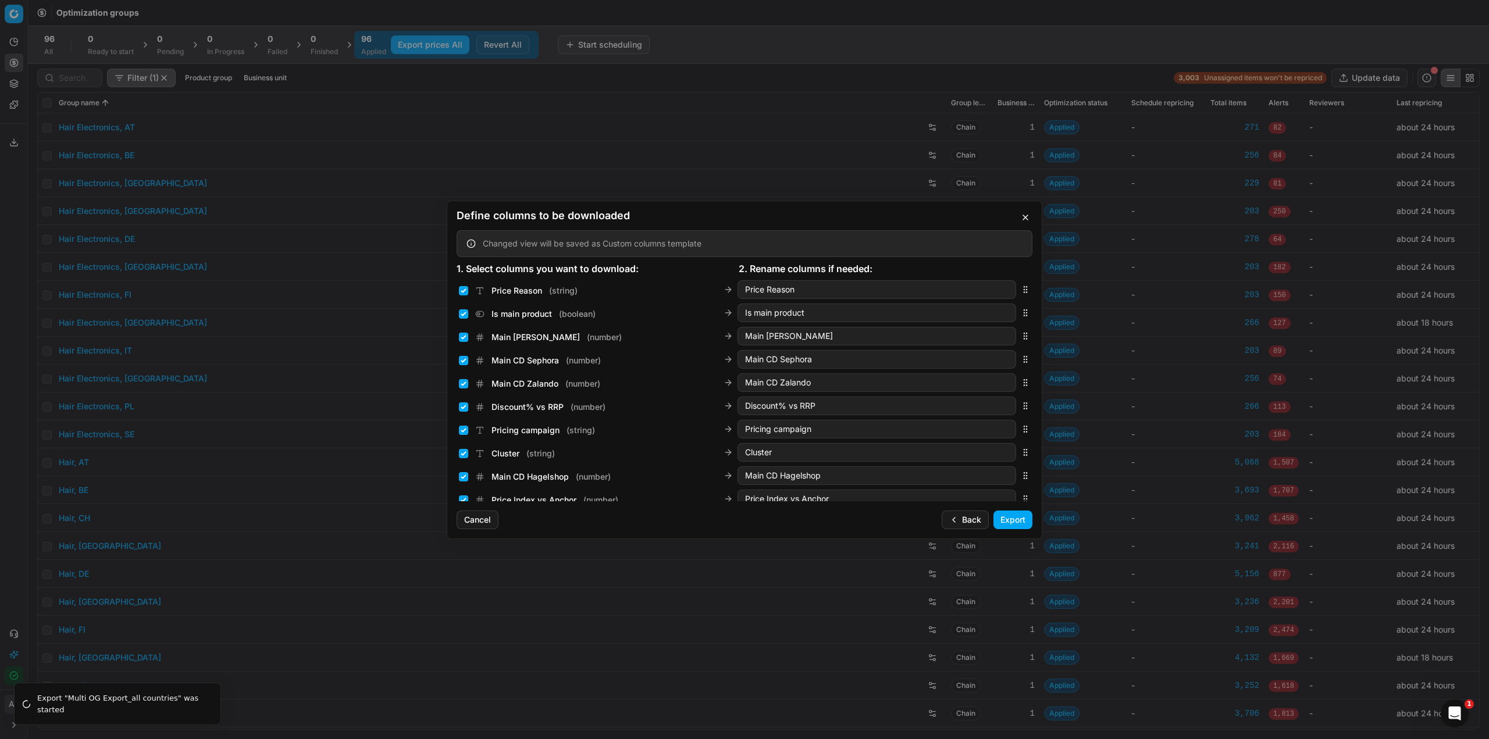
scroll to position [523, 0]
click at [462, 373] on input "Is main product ( boolean )" at bounding box center [463, 372] width 9 height 9
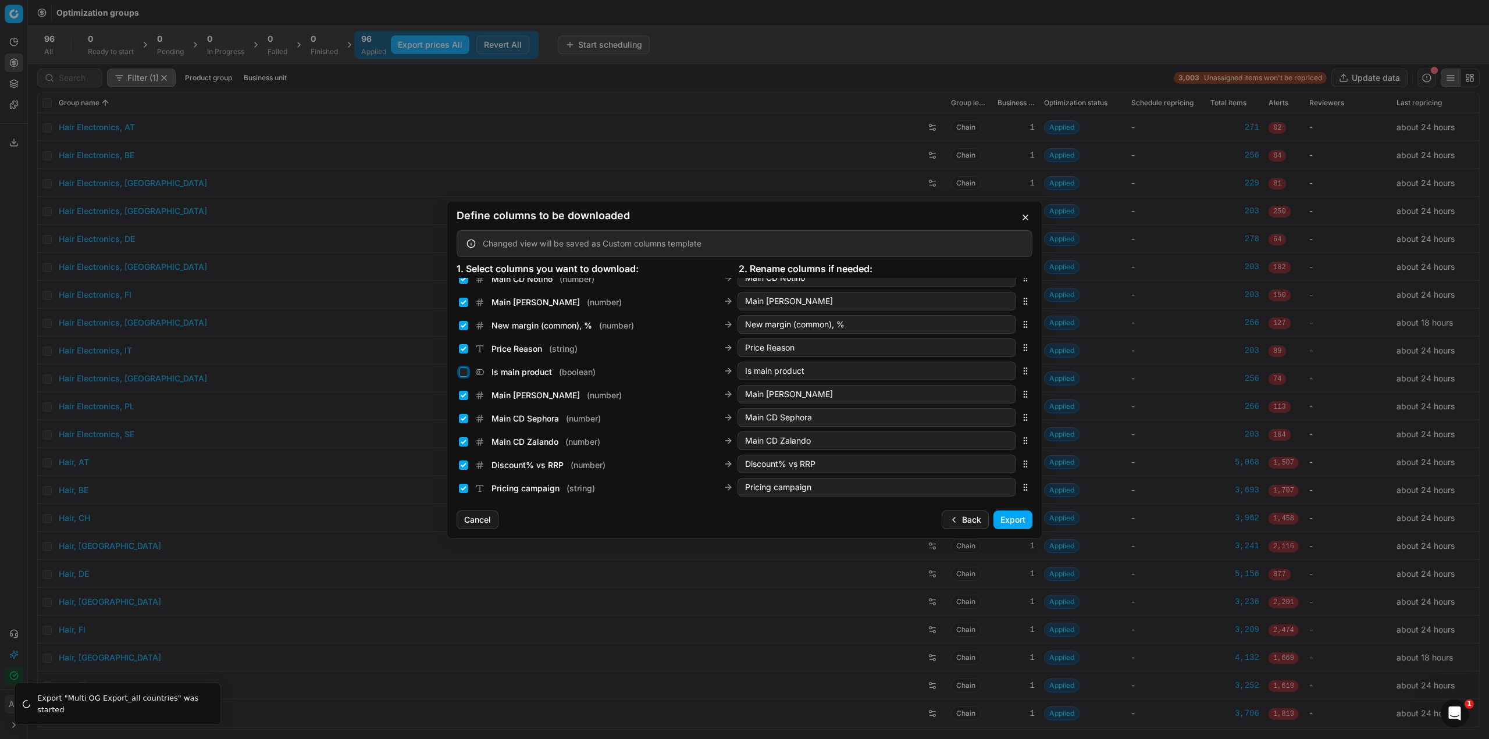
checkbox input "false"
click at [1008, 522] on button "Export" at bounding box center [1012, 520] width 39 height 19
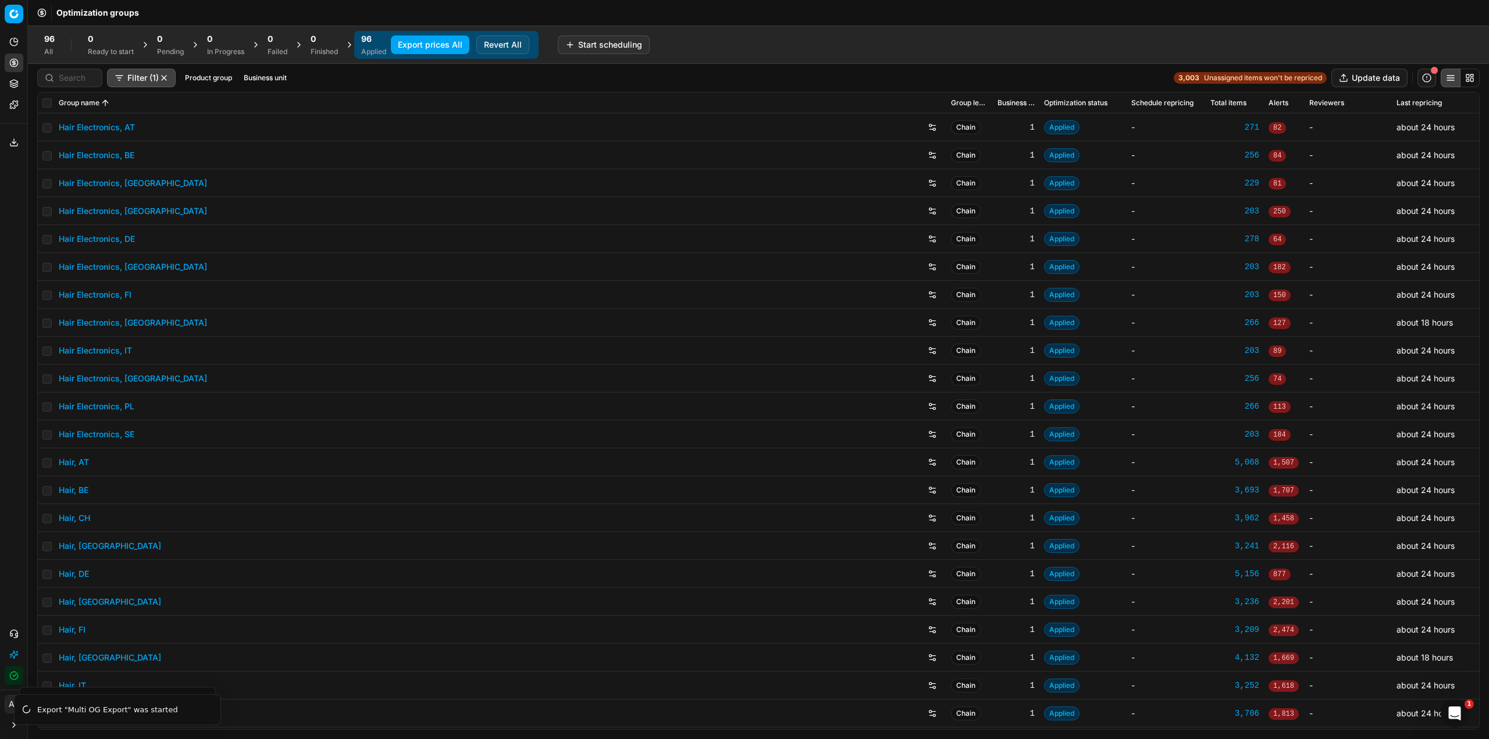
click at [452, 46] on button "Export prices All" at bounding box center [430, 44] width 79 height 19
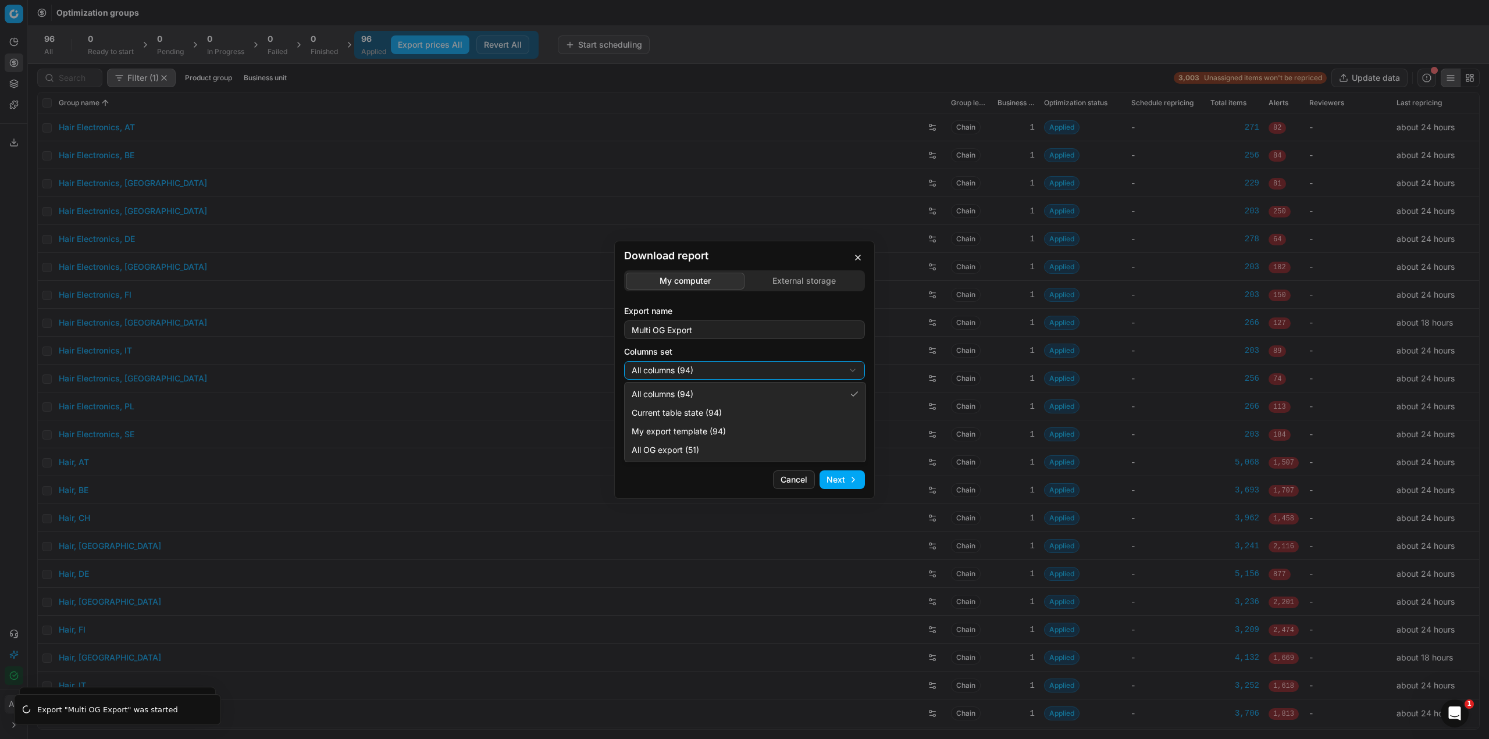
click at [735, 372] on div "Download report My computer External storage Export name Multi OG Export Column…" at bounding box center [744, 369] width 1489 height 739
click at [796, 477] on div "Download report My computer External storage Export name Multi OG Export Column…" at bounding box center [744, 369] width 1489 height 739
drag, startPoint x: 794, startPoint y: 484, endPoint x: 780, endPoint y: 469, distance: 20.2
click at [793, 483] on button "Cancel" at bounding box center [794, 479] width 42 height 19
